Goal: Navigation & Orientation: Find specific page/section

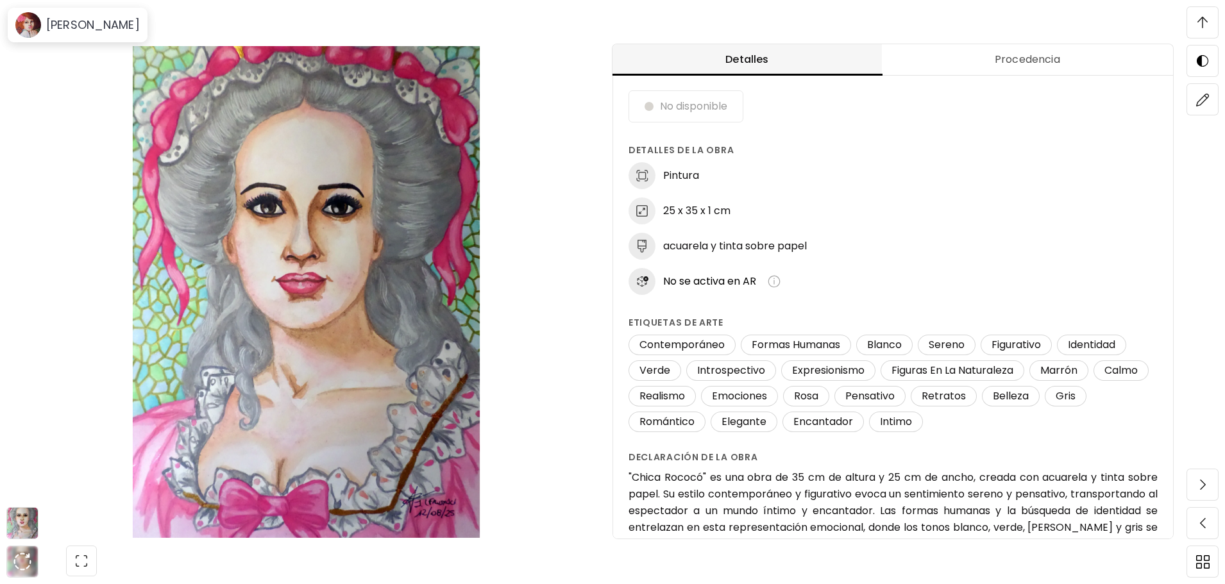
scroll to position [81, 0]
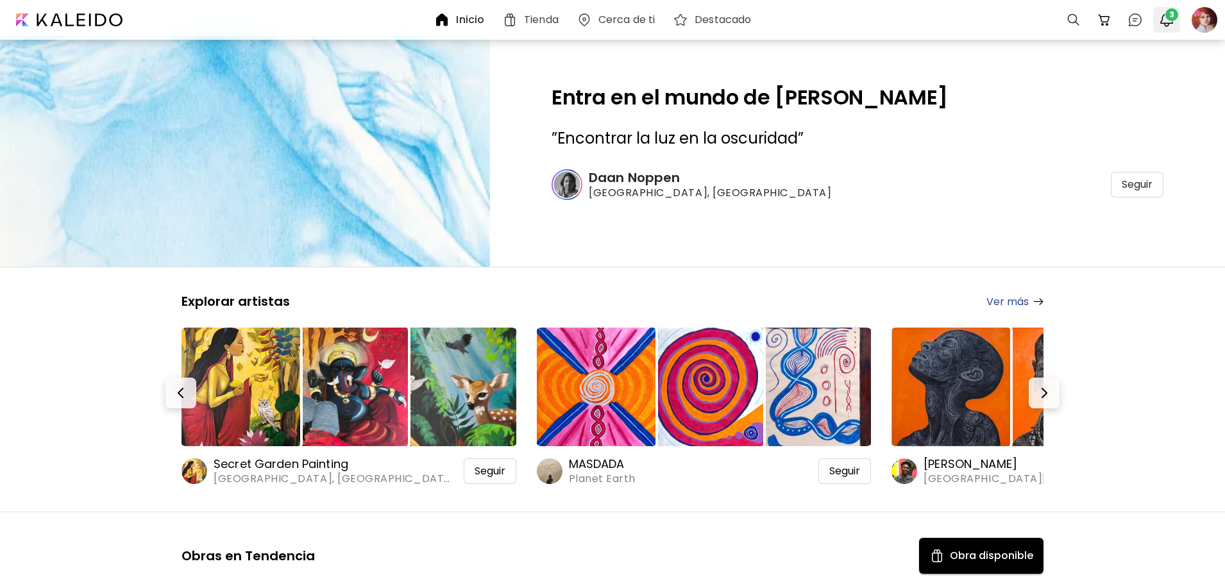
click at [1160, 17] on img "button" at bounding box center [1166, 19] width 15 height 15
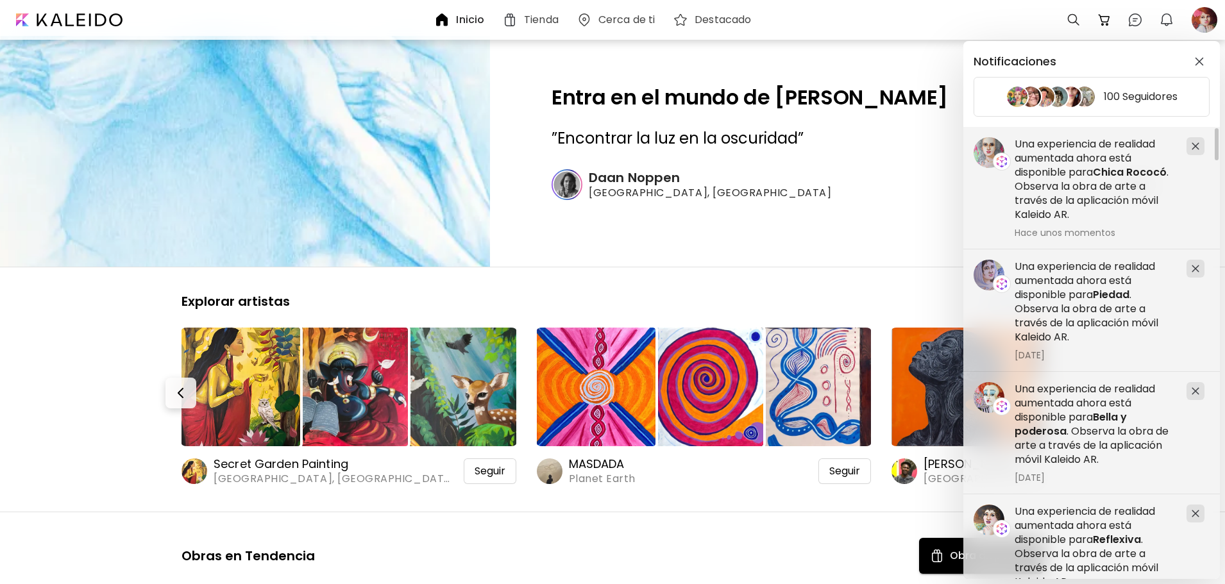
click at [1210, 23] on div "Notificaciones 100 Seguidores Una experiencia de realidad aumentada ahora está …" at bounding box center [612, 292] width 1225 height 584
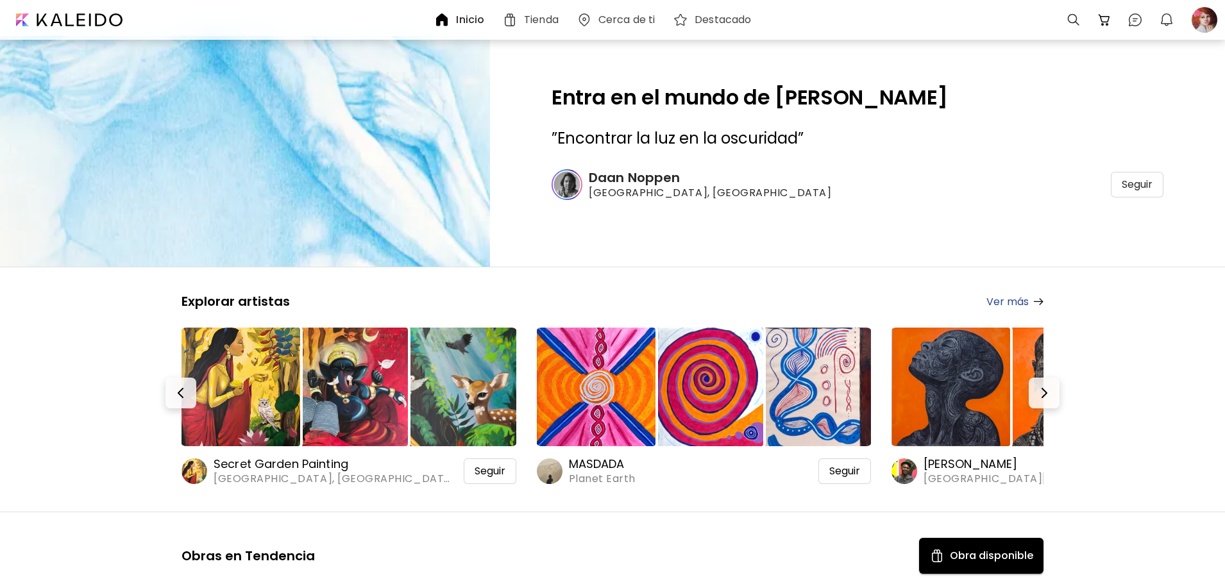
click at [1210, 23] on div at bounding box center [1204, 20] width 28 height 28
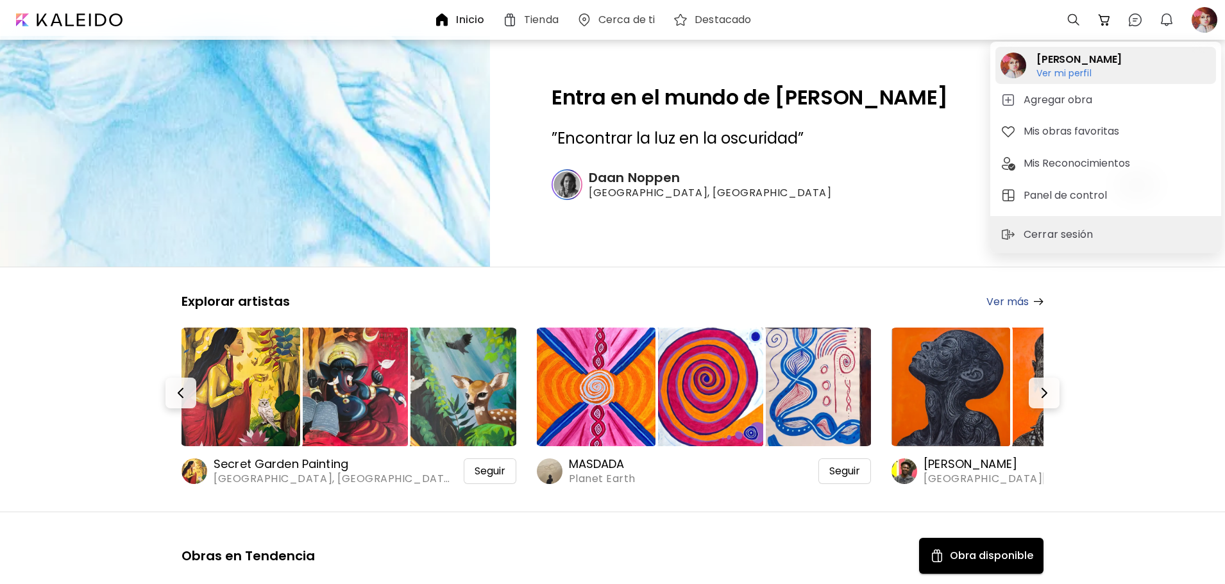
click at [1101, 60] on h2 "[PERSON_NAME]" at bounding box center [1078, 59] width 85 height 15
